Goal: Transaction & Acquisition: Purchase product/service

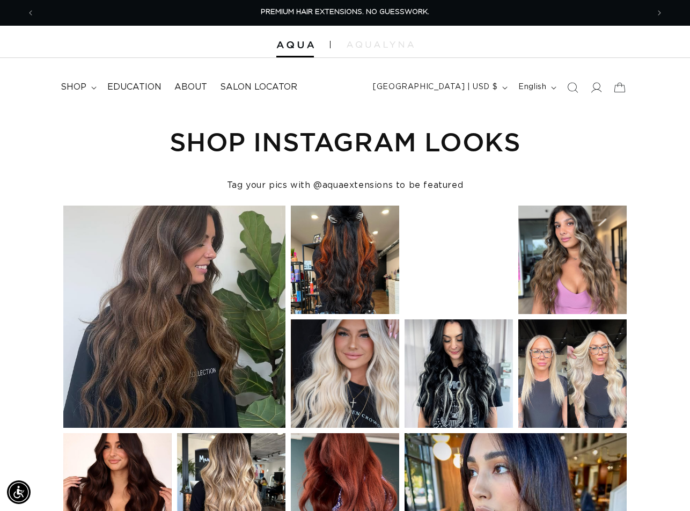
click at [566, 86] on span "Search" at bounding box center [573, 88] width 24 height 24
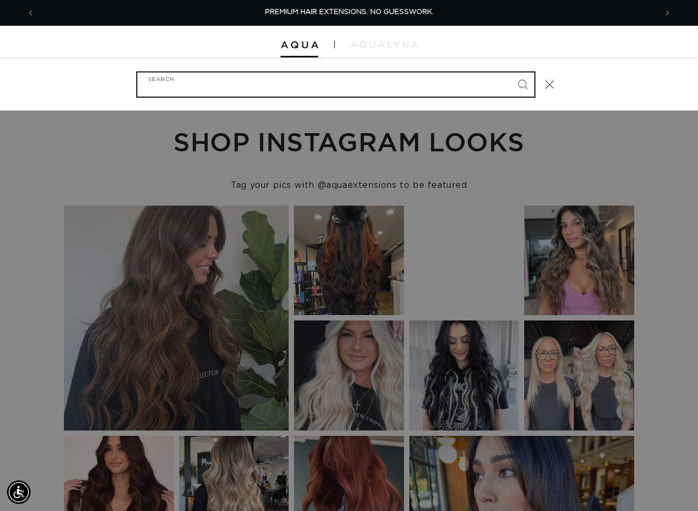
paste input "22" Q WEFT #1B"
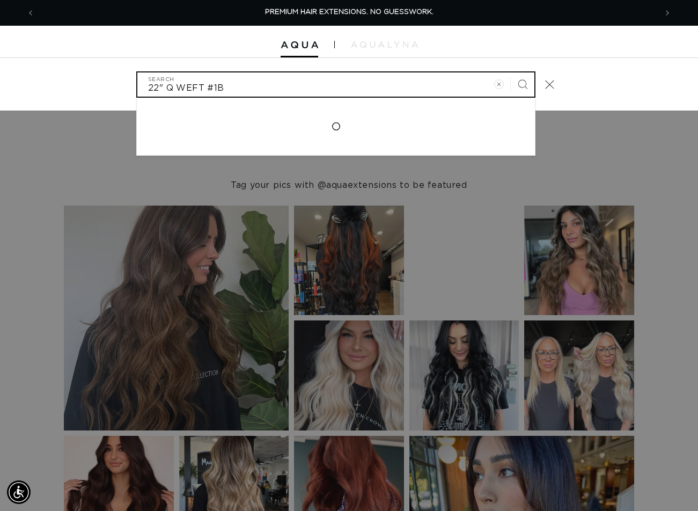
type input "22" Q WEFT #1B"
click at [511, 72] on button "Search" at bounding box center [523, 84] width 24 height 24
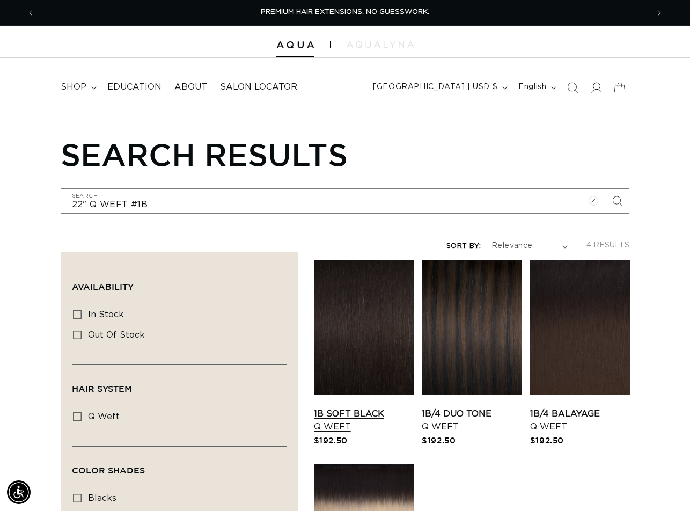
click at [335, 407] on link "1B Soft Black Q Weft" at bounding box center [364, 420] width 100 height 26
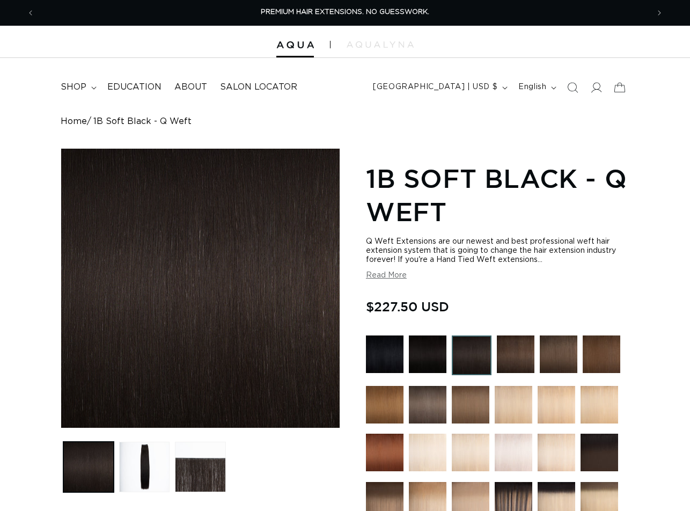
scroll to position [322, 0]
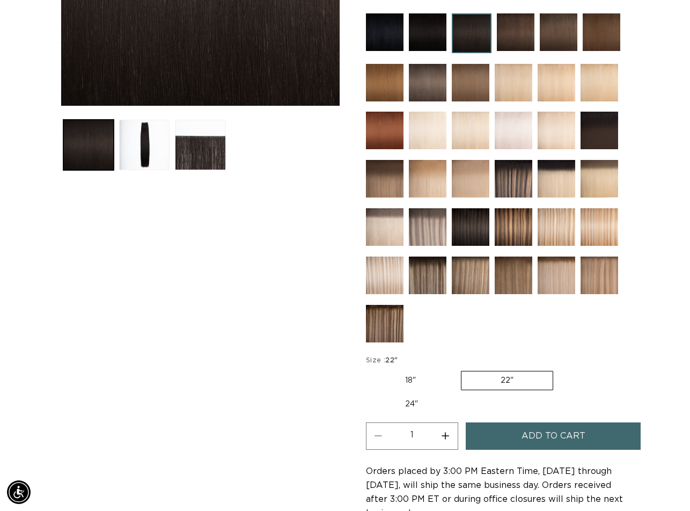
click at [573, 438] on span "Add to cart" at bounding box center [554, 435] width 64 height 27
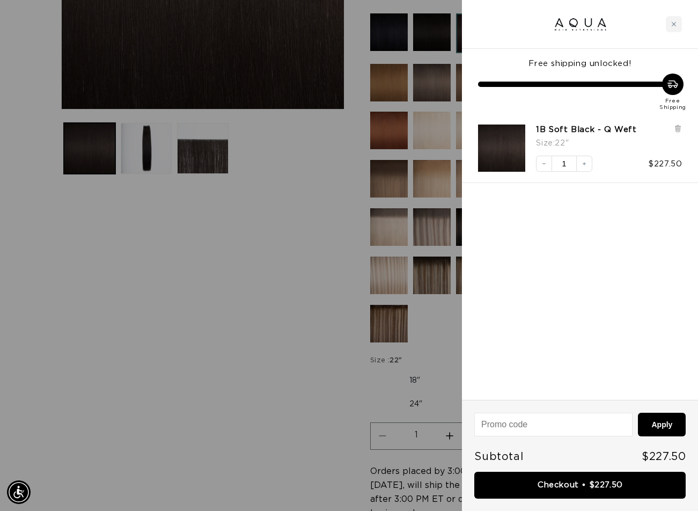
click at [287, 395] on div at bounding box center [349, 255] width 698 height 511
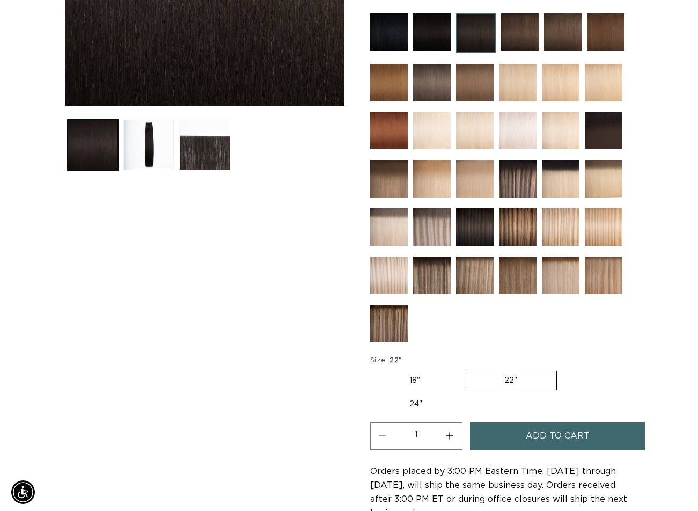
scroll to position [0, 0]
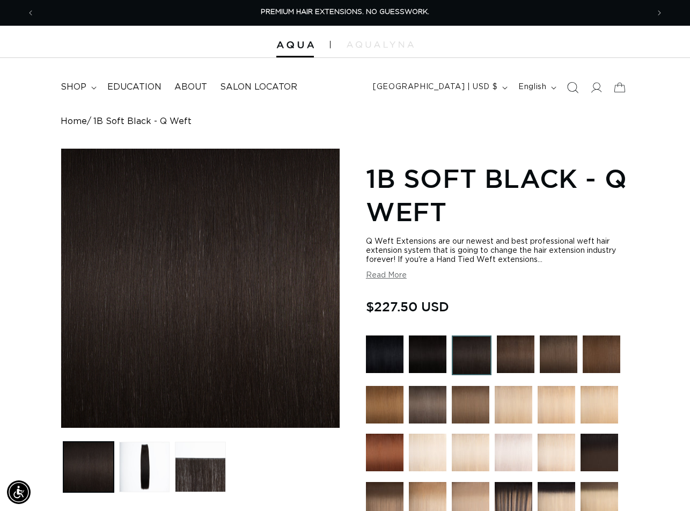
click at [568, 90] on icon "Search" at bounding box center [572, 87] width 11 height 11
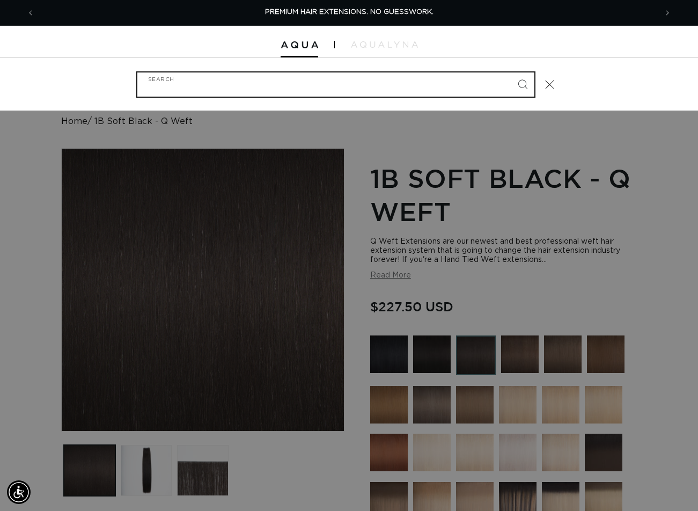
paste input "22" Q WEFT #PACIFIC BALAYAGE"
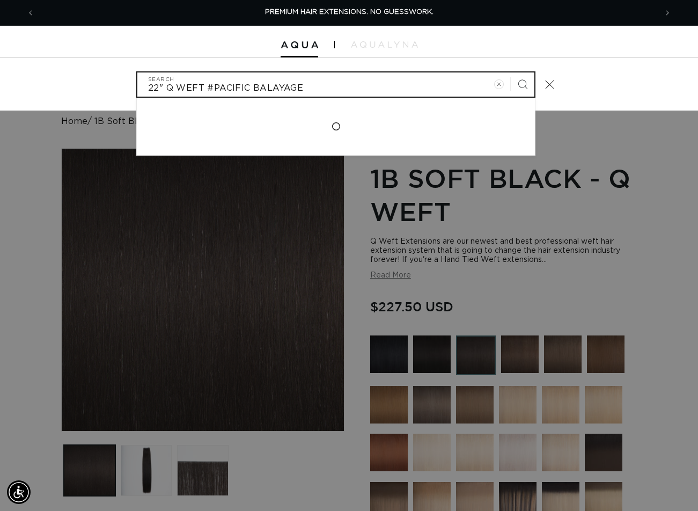
type input "22" Q WEFT #PACIFIC BALAYAGE"
click at [511, 72] on button "Search" at bounding box center [523, 84] width 24 height 24
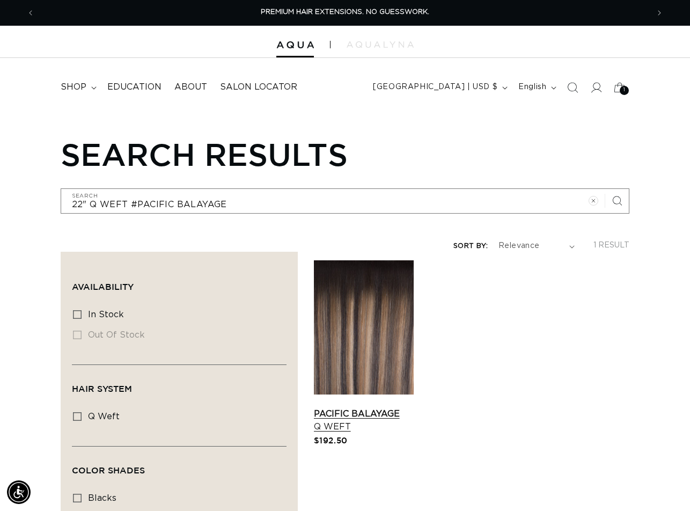
click at [377, 407] on link "Pacific Balayage Q Weft" at bounding box center [364, 420] width 100 height 26
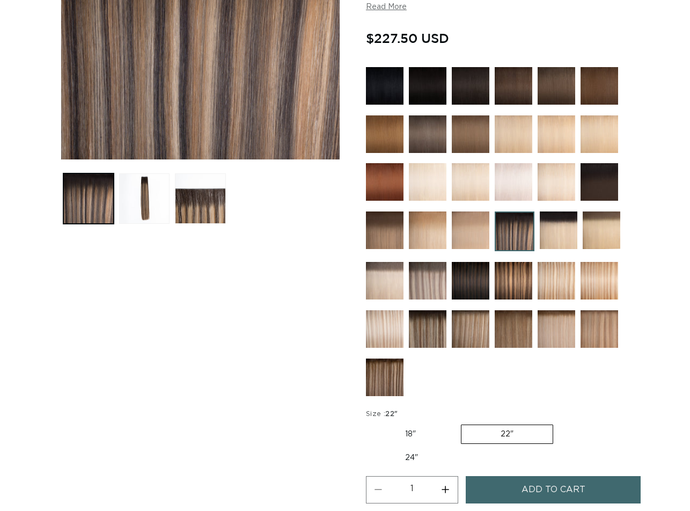
scroll to position [322, 0]
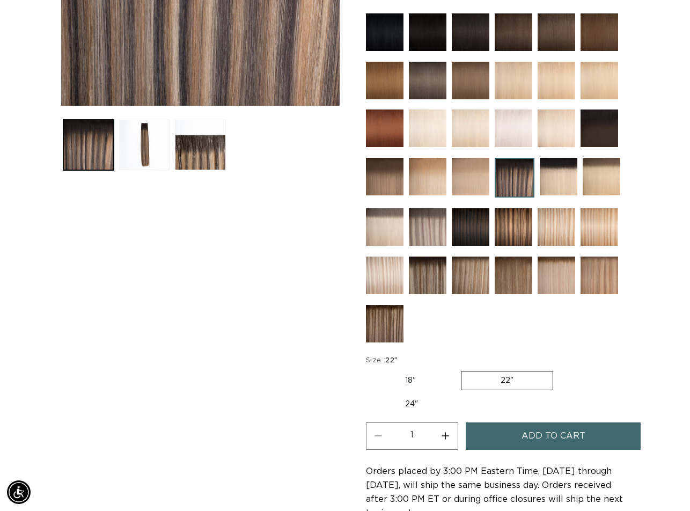
click at [445, 450] on button "Increase quantity for Pacific Balayage - Q Weft" at bounding box center [446, 435] width 24 height 27
type input "2"
click at [505, 450] on button "Add to cart" at bounding box center [553, 435] width 175 height 27
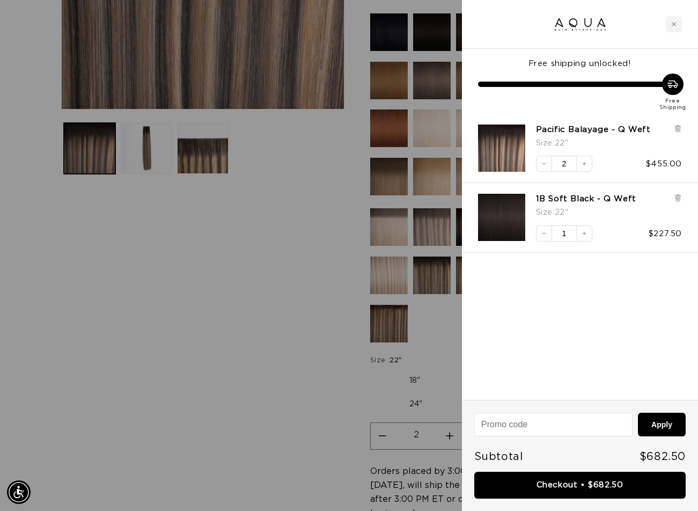
click at [99, 500] on div at bounding box center [349, 255] width 698 height 511
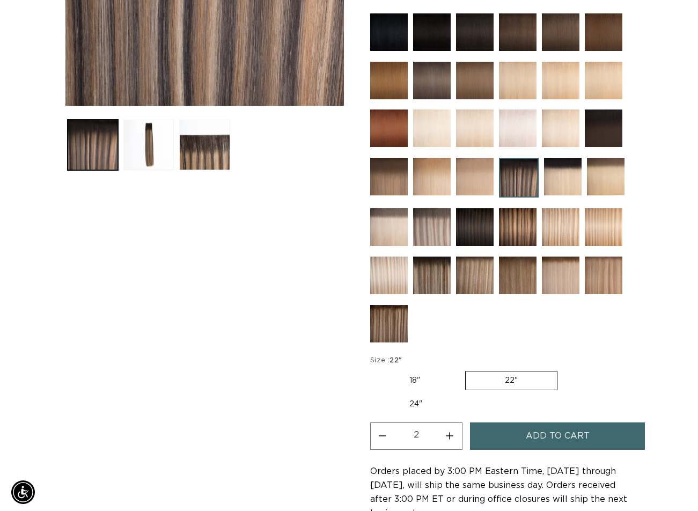
scroll to position [0, 0]
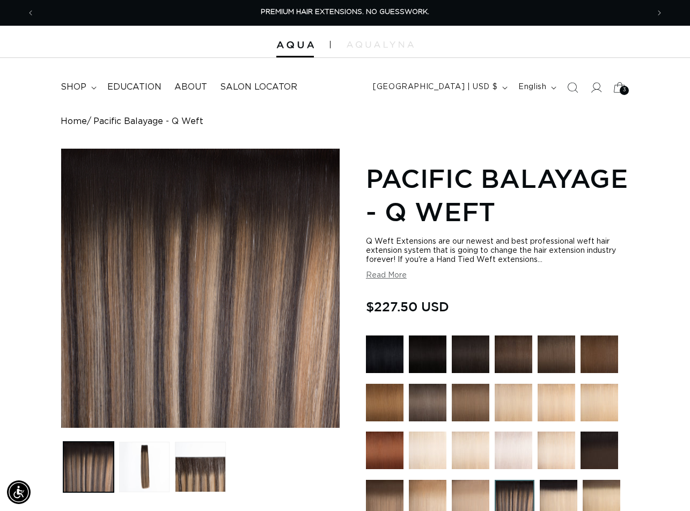
click at [626, 84] on icon at bounding box center [619, 87] width 25 height 25
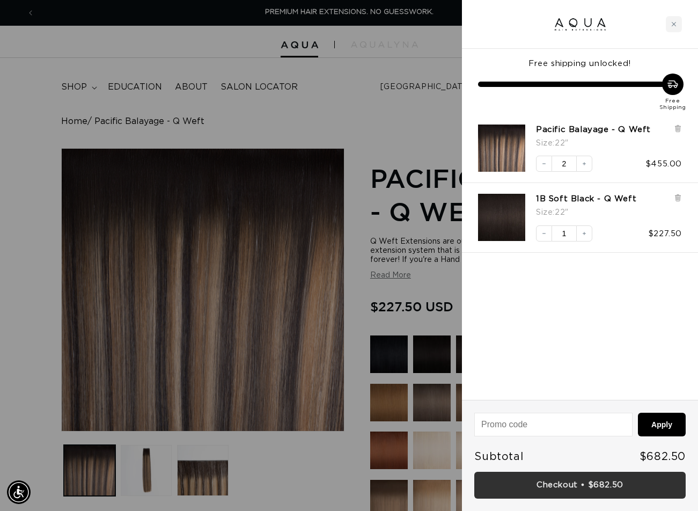
click at [566, 487] on link "Checkout • $682.50" at bounding box center [579, 485] width 211 height 27
